Goal: Information Seeking & Learning: Learn about a topic

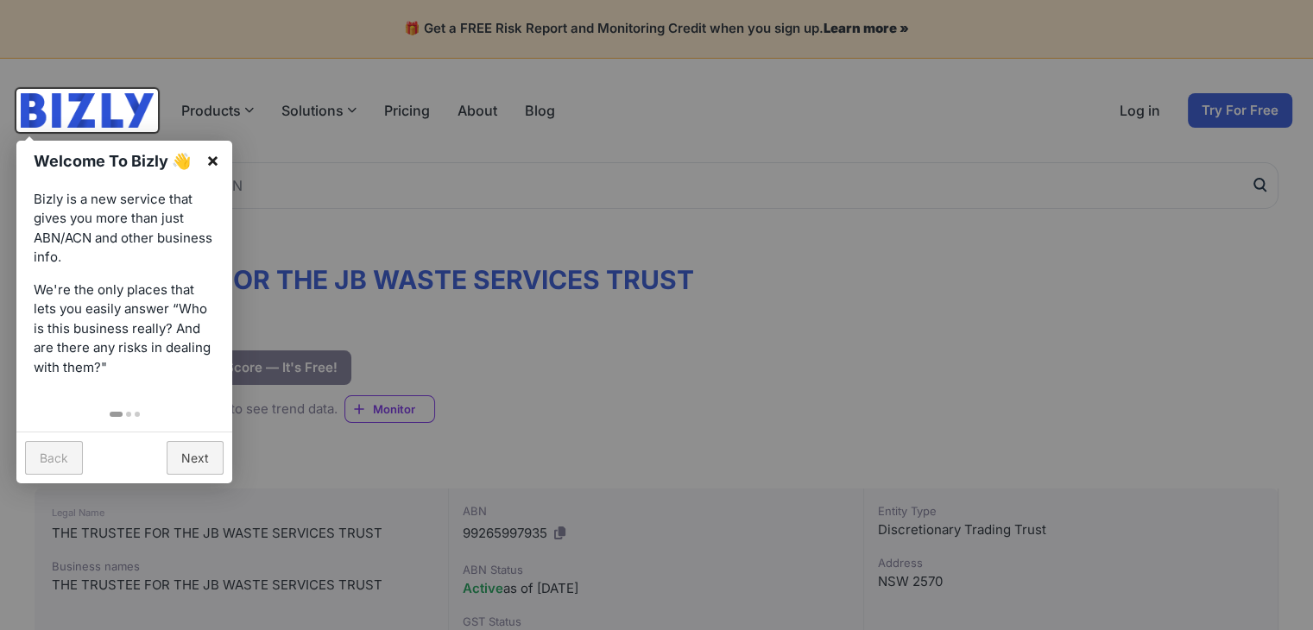
click at [222, 164] on link "×" at bounding box center [212, 160] width 39 height 39
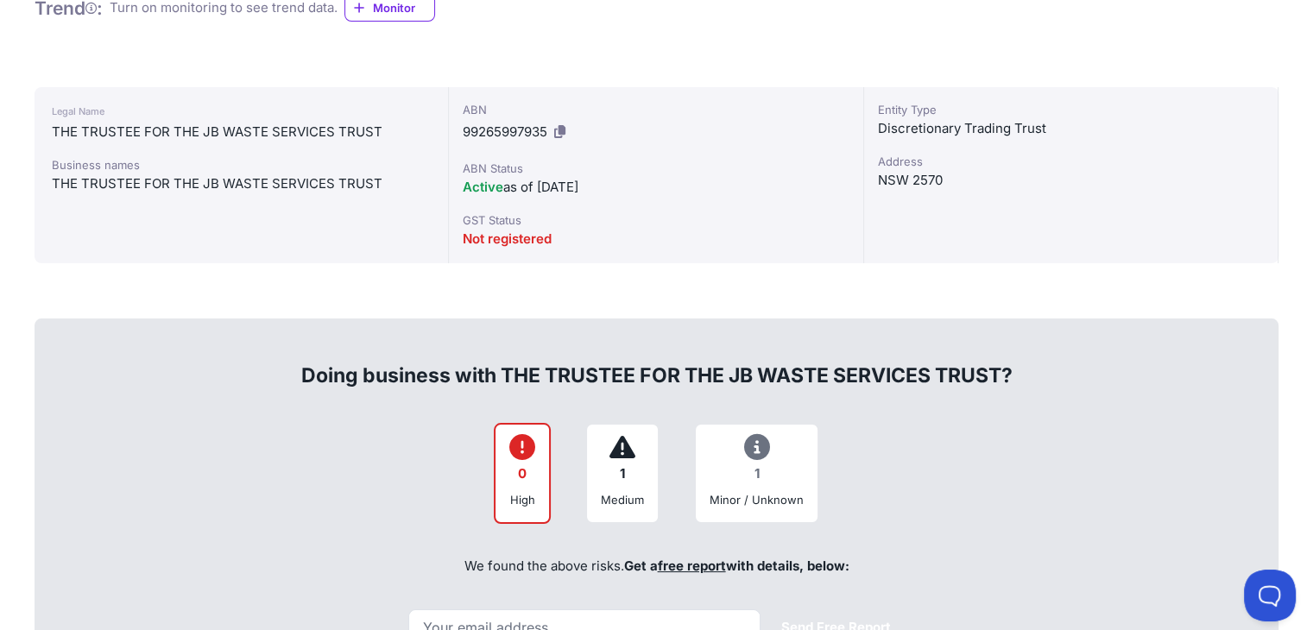
scroll to position [345, 0]
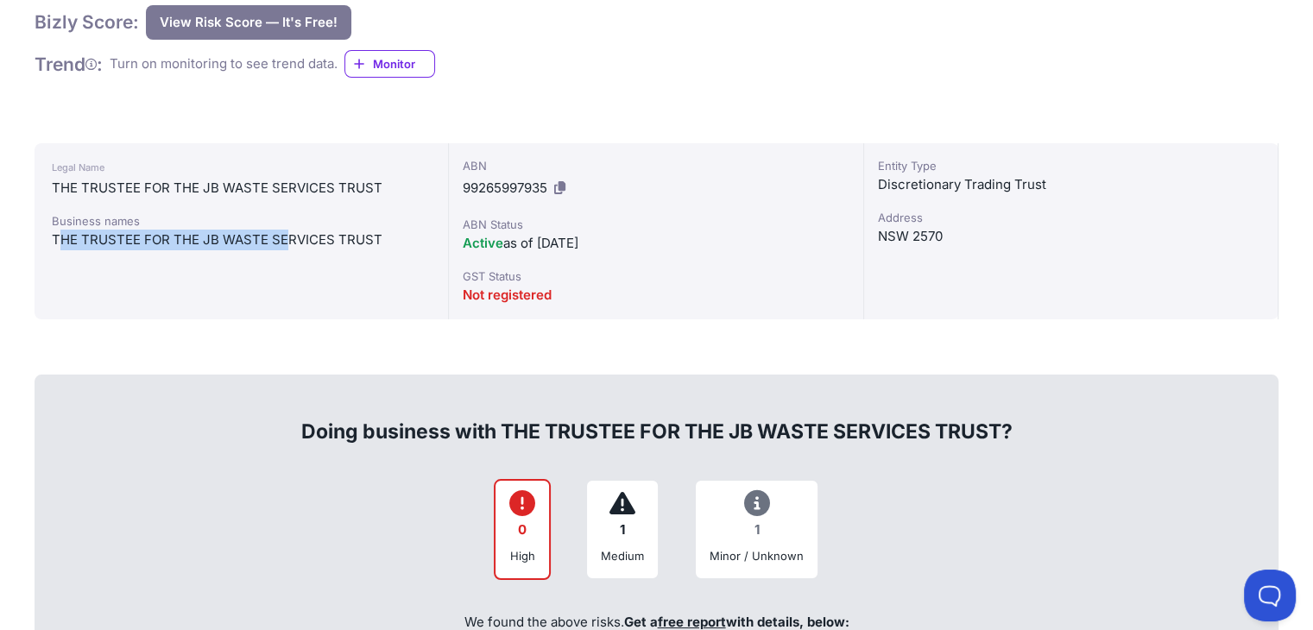
drag, startPoint x: 59, startPoint y: 239, endPoint x: 287, endPoint y: 247, distance: 228.0
click at [290, 247] on div "THE TRUSTEE FOR THE JB WASTE SERVICES TRUST" at bounding box center [241, 240] width 379 height 21
click at [135, 274] on div "Legal Name THE TRUSTEE FOR THE JB WASTE SERVICES TRUST Business names THE TRUST…" at bounding box center [242, 231] width 414 height 176
drag, startPoint x: 48, startPoint y: 242, endPoint x: 376, endPoint y: 231, distance: 328.2
click at [376, 231] on div "Legal Name THE TRUSTEE FOR THE JB WASTE SERVICES TRUST Business names THE TRUST…" at bounding box center [242, 231] width 414 height 176
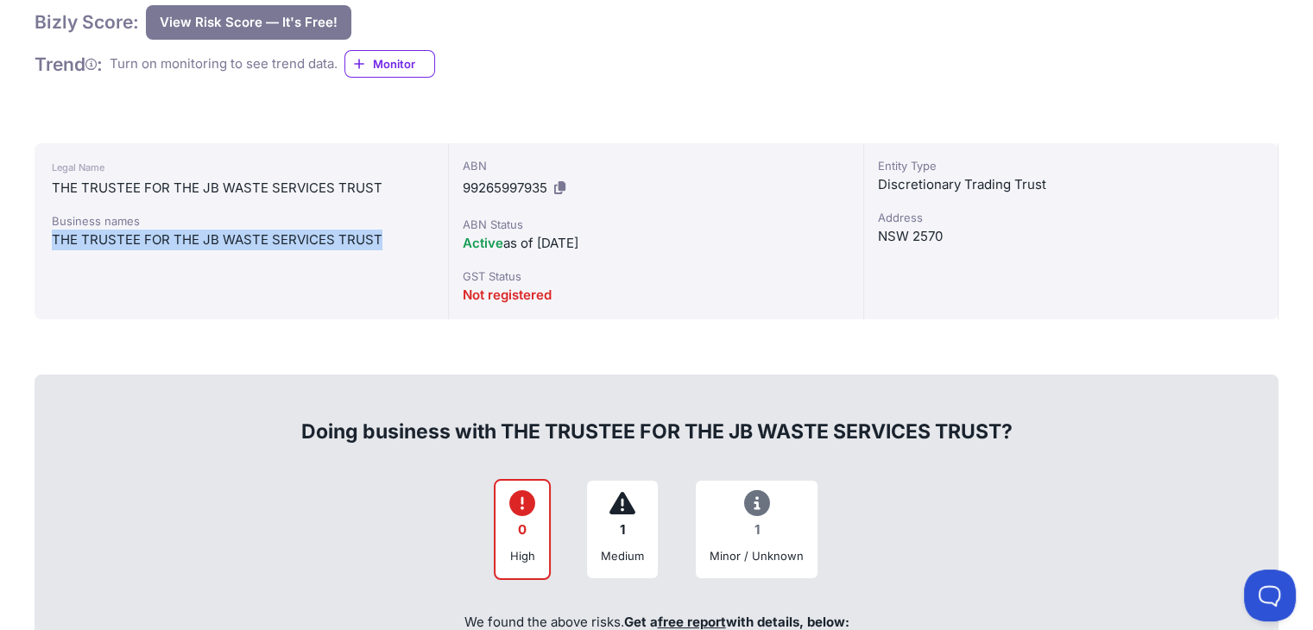
click at [565, 188] on icon at bounding box center [559, 187] width 11 height 13
copy div "THE TRUSTEE FOR THE JB WASTE SERVICES TRUST"
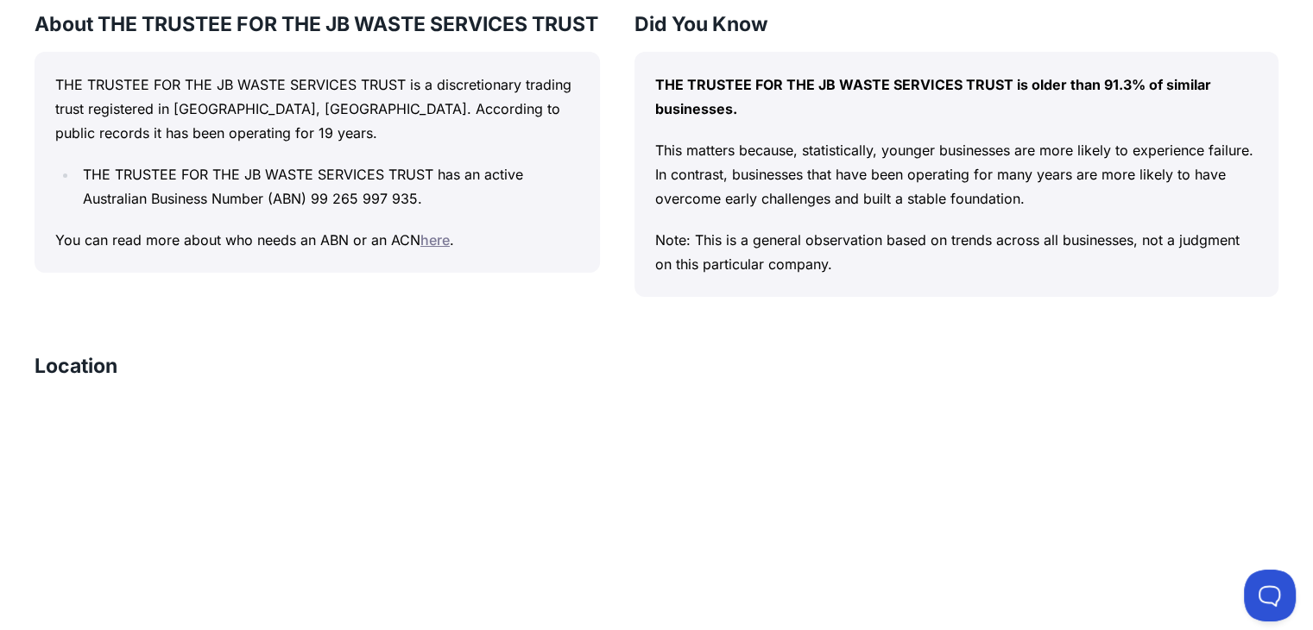
scroll to position [1554, 0]
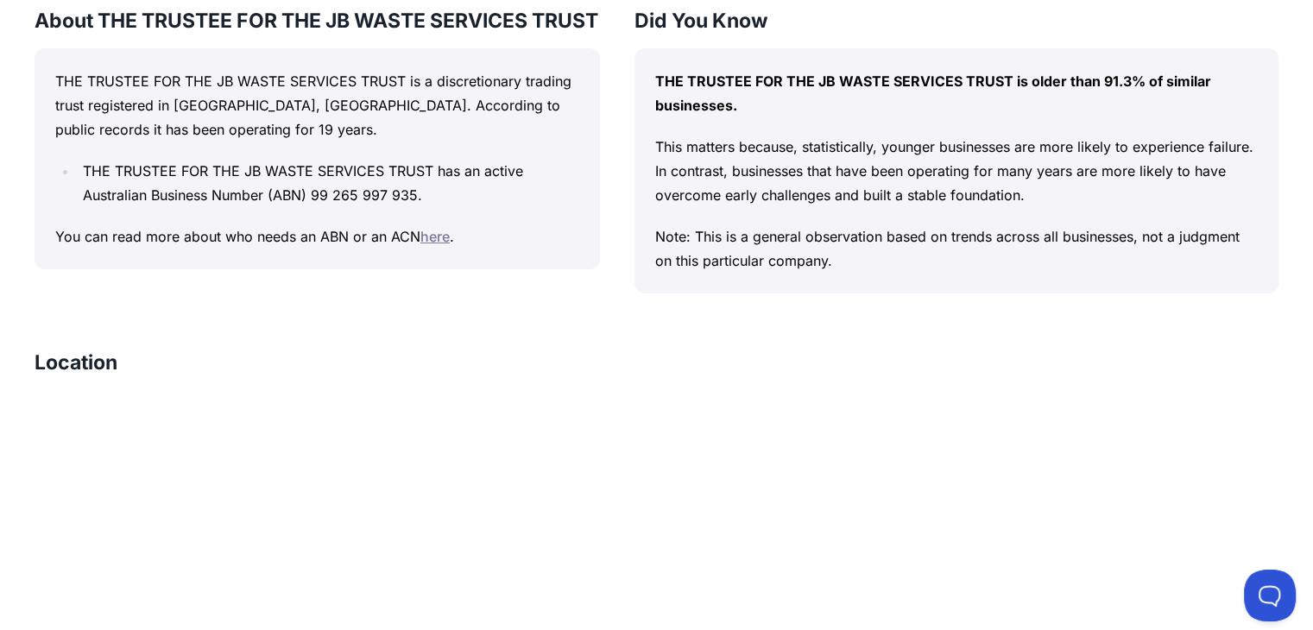
click at [433, 245] on link "here" at bounding box center [434, 236] width 29 height 17
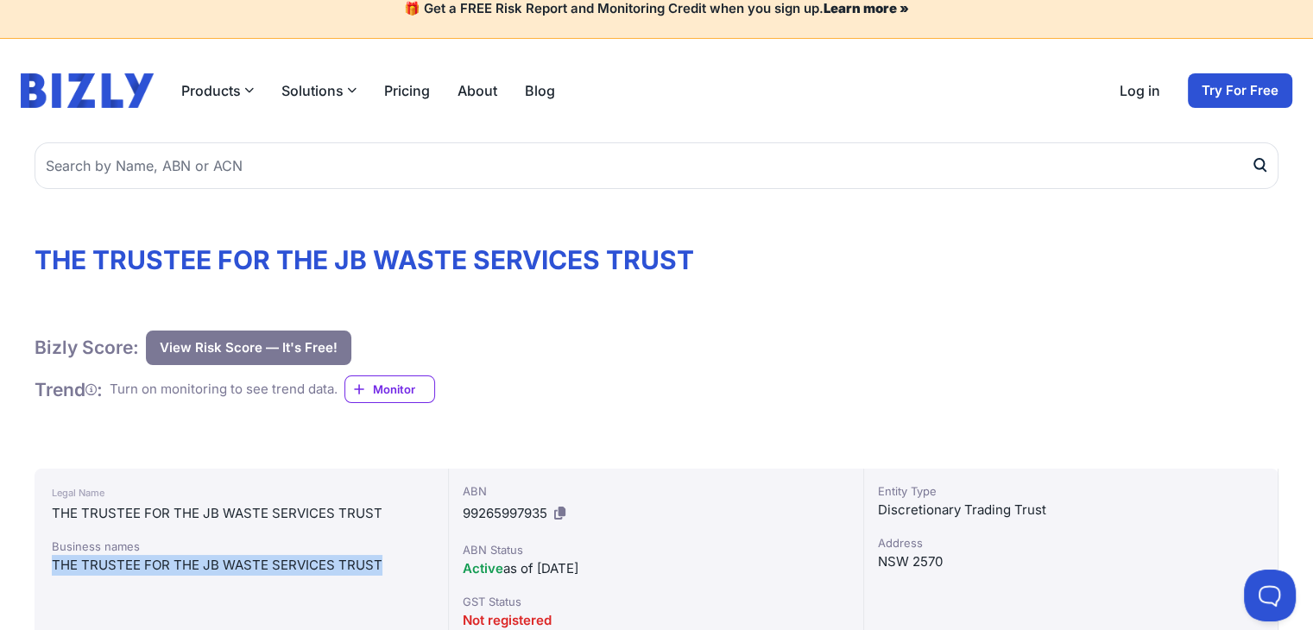
scroll to position [0, 0]
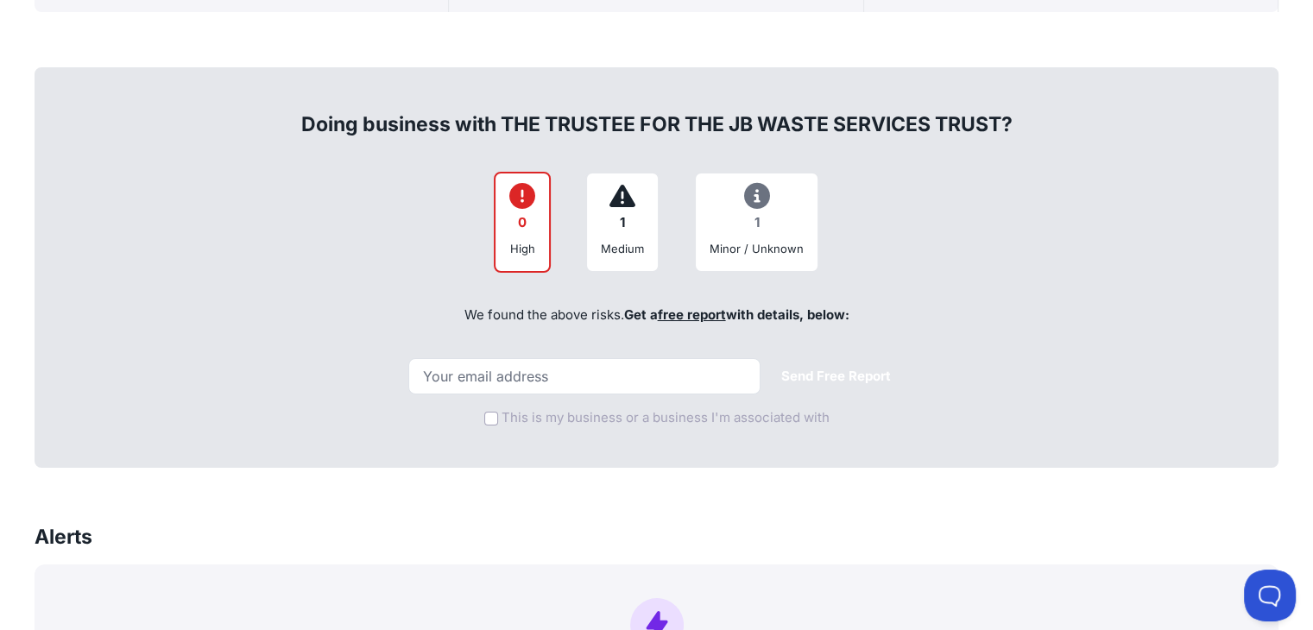
scroll to position [604, 0]
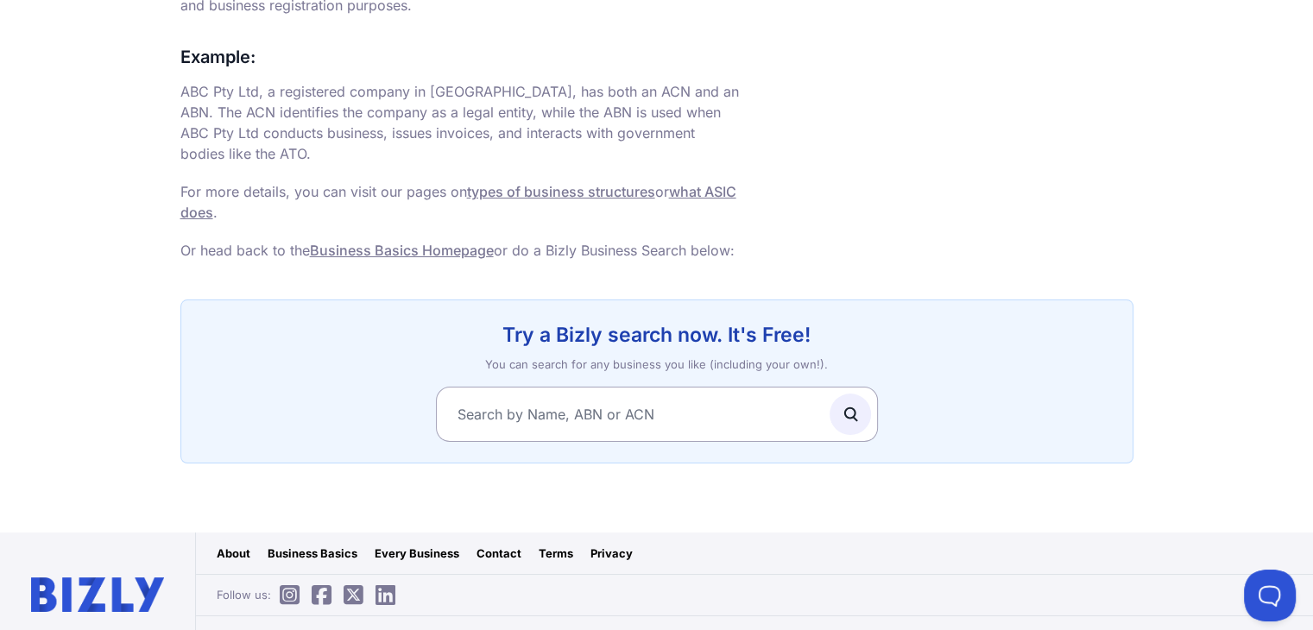
scroll to position [1278, 0]
